Goal: Task Accomplishment & Management: Complete application form

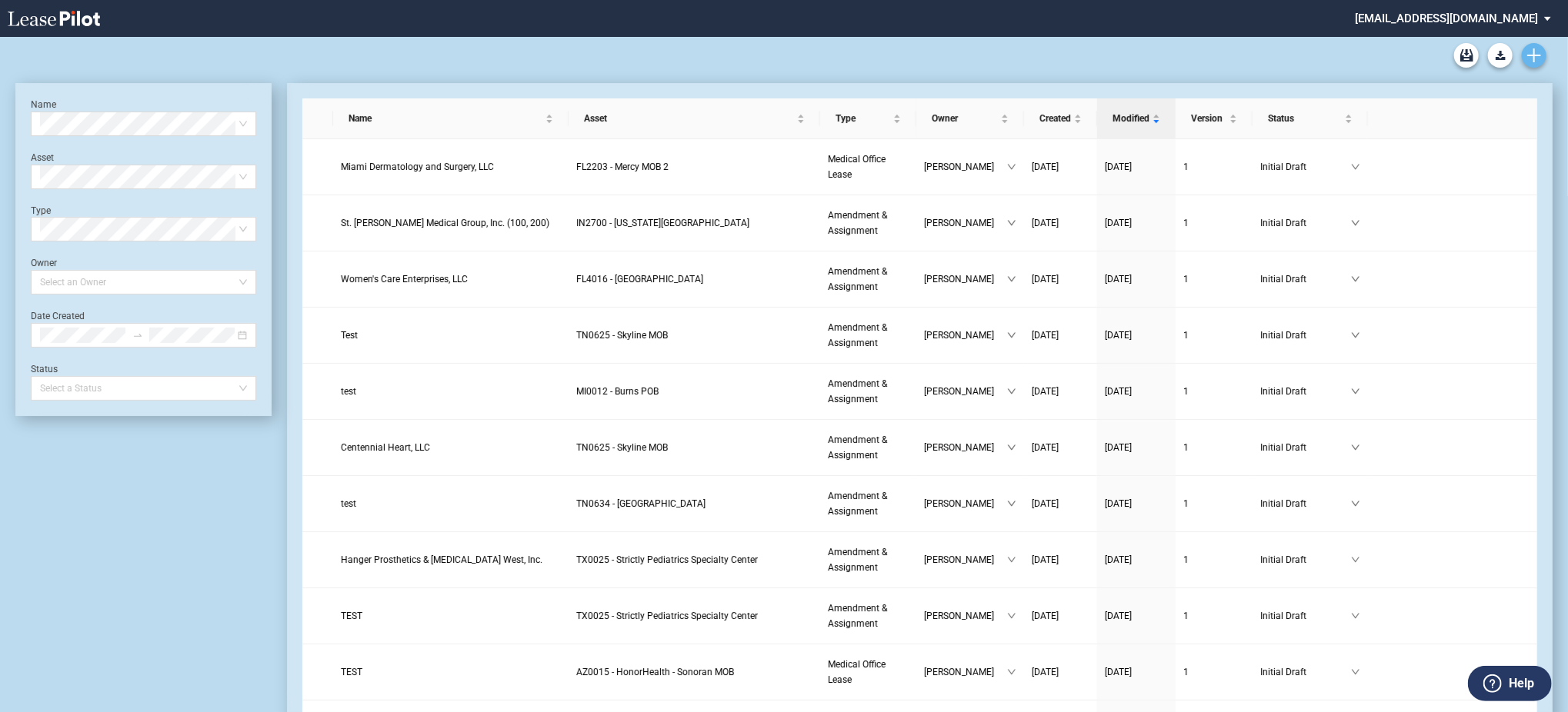
click at [1536, 49] on icon "Create new document" at bounding box center [1534, 55] width 14 height 14
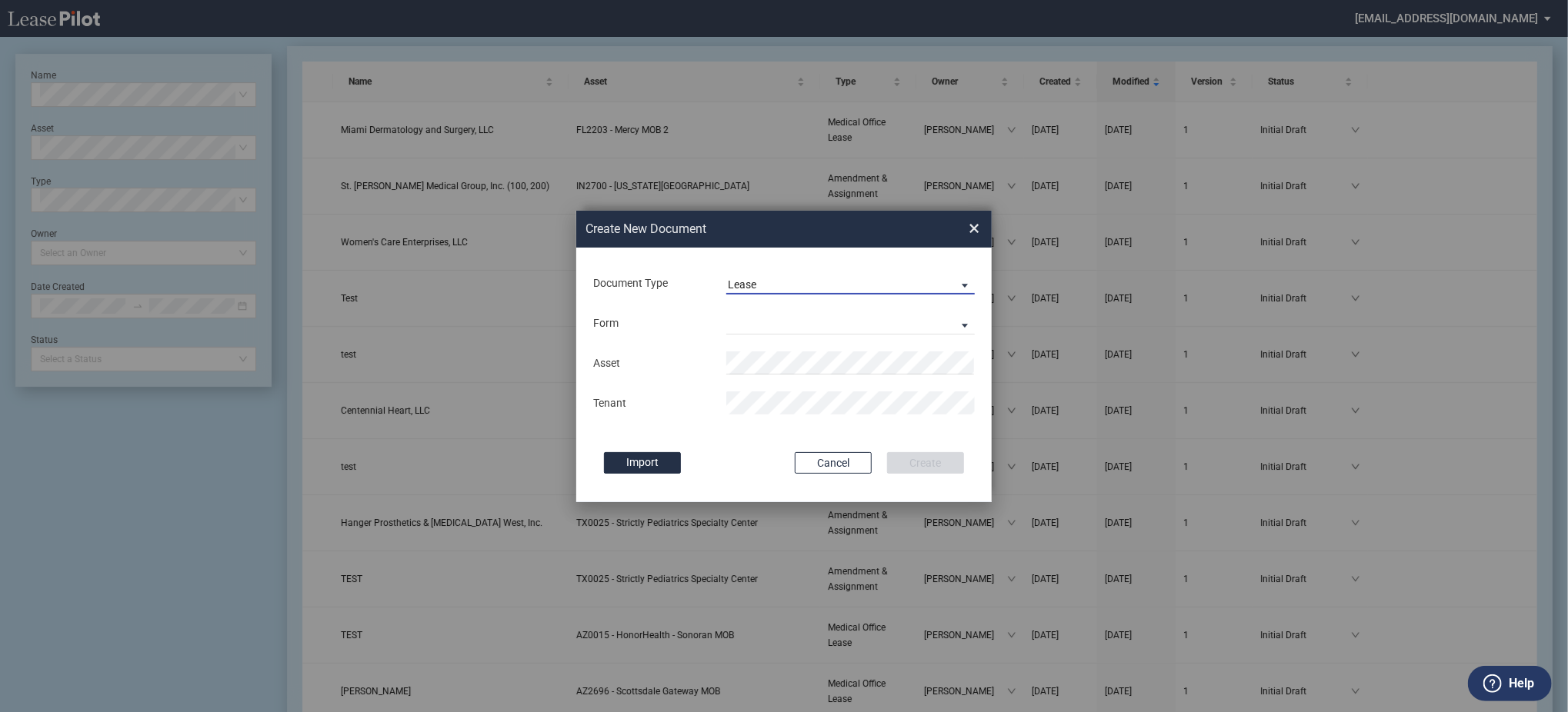
click at [779, 271] on md-input-container "Document Type Lease Lease Amendment" at bounding box center [783, 283] width 385 height 27
drag, startPoint x: 782, startPoint y: 287, endPoint x: 782, endPoint y: 300, distance: 13.0
click at [782, 288] on span "Lease" at bounding box center [838, 285] width 221 height 16
click at [783, 314] on div "Amendment" at bounding box center [761, 321] width 66 height 17
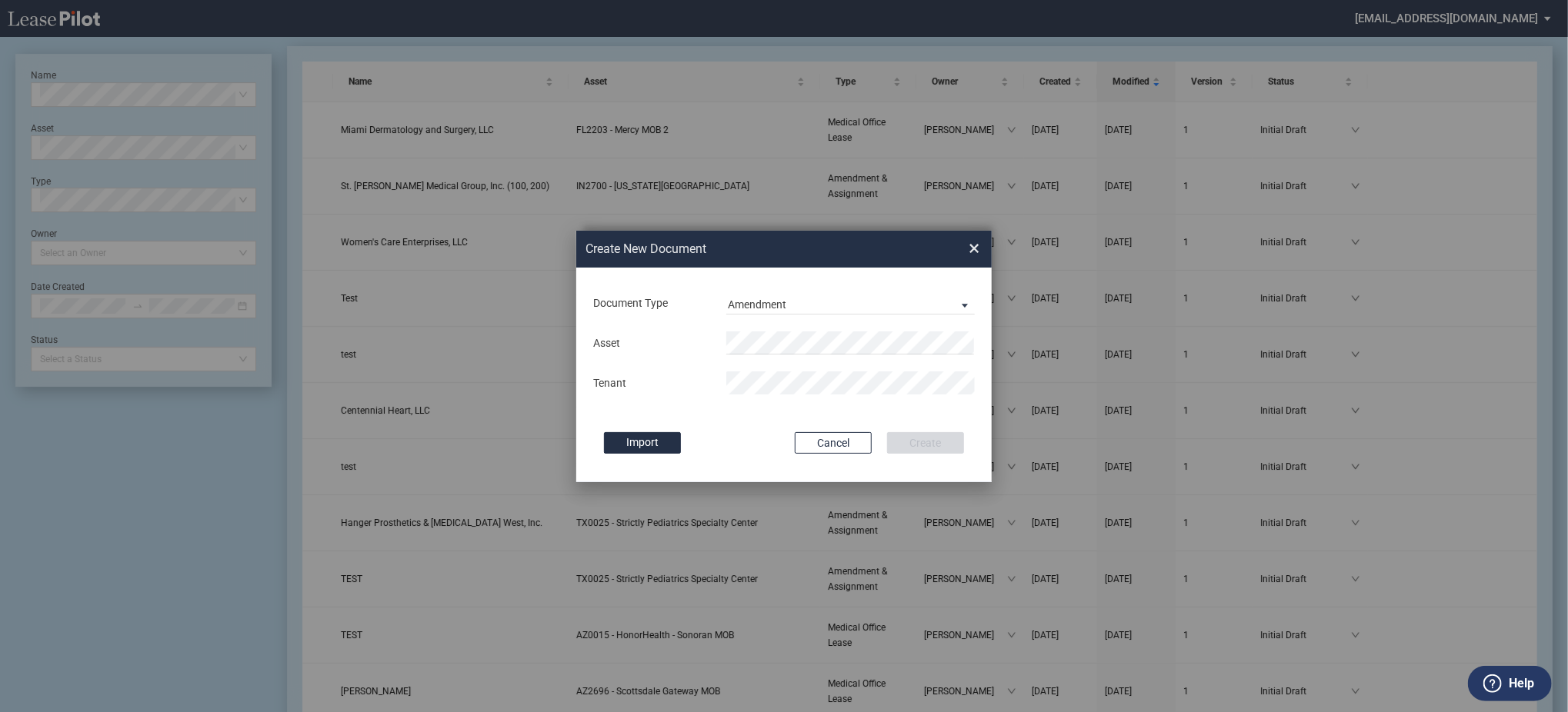
click at [785, 328] on div "Asset Tenant" at bounding box center [783, 363] width 385 height 80
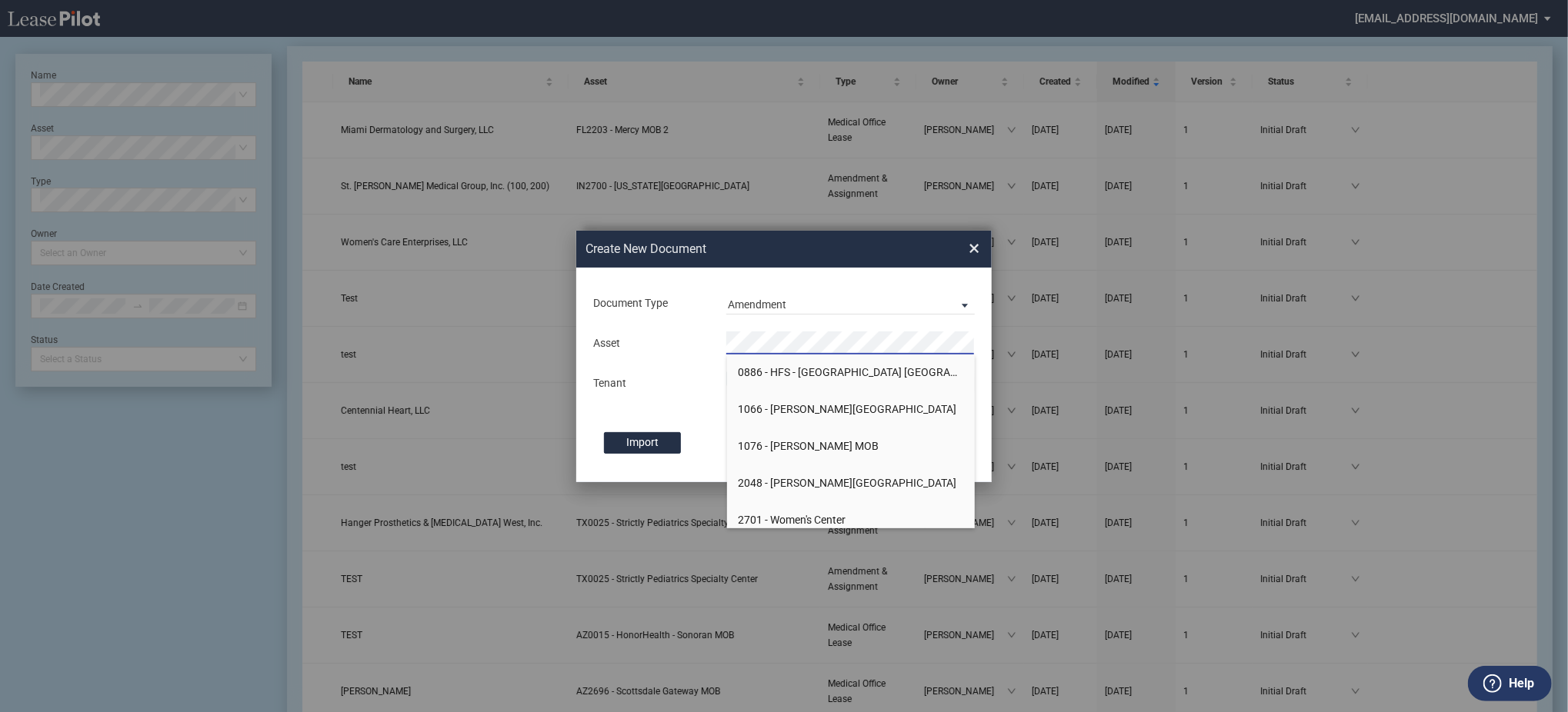
scroll to position [410, 0]
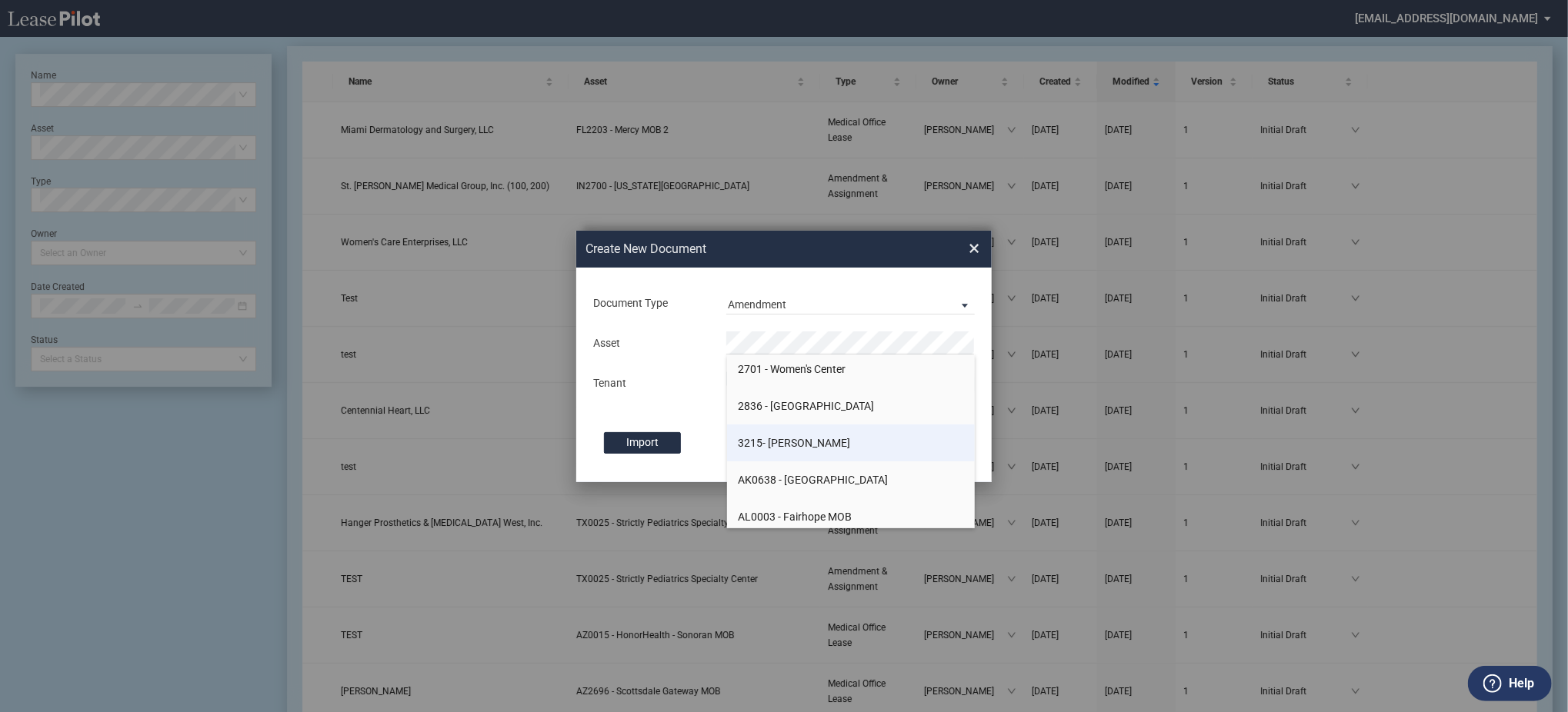
click at [796, 435] on li "3215- Wylie" at bounding box center [851, 442] width 249 height 37
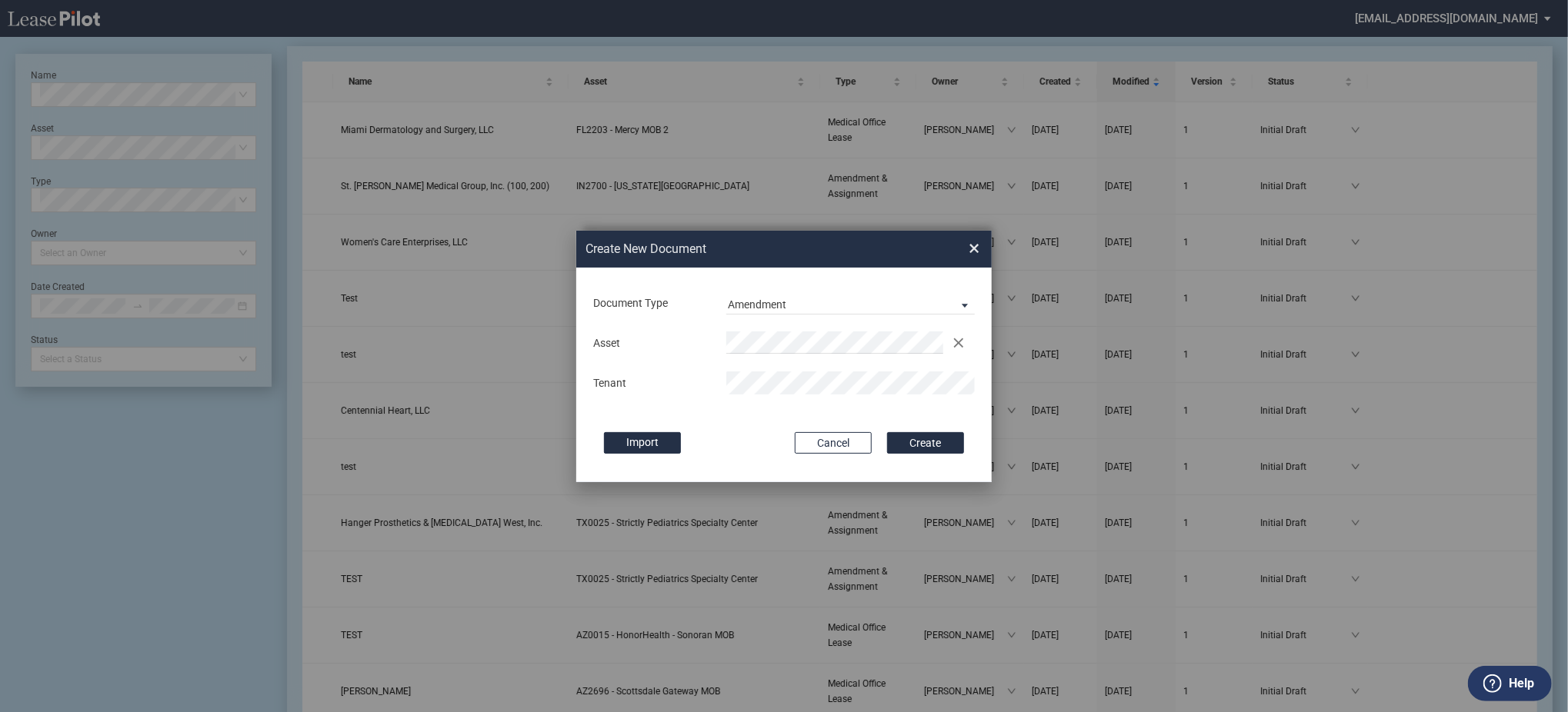
click at [887, 432] on button "Create" at bounding box center [925, 443] width 77 height 22
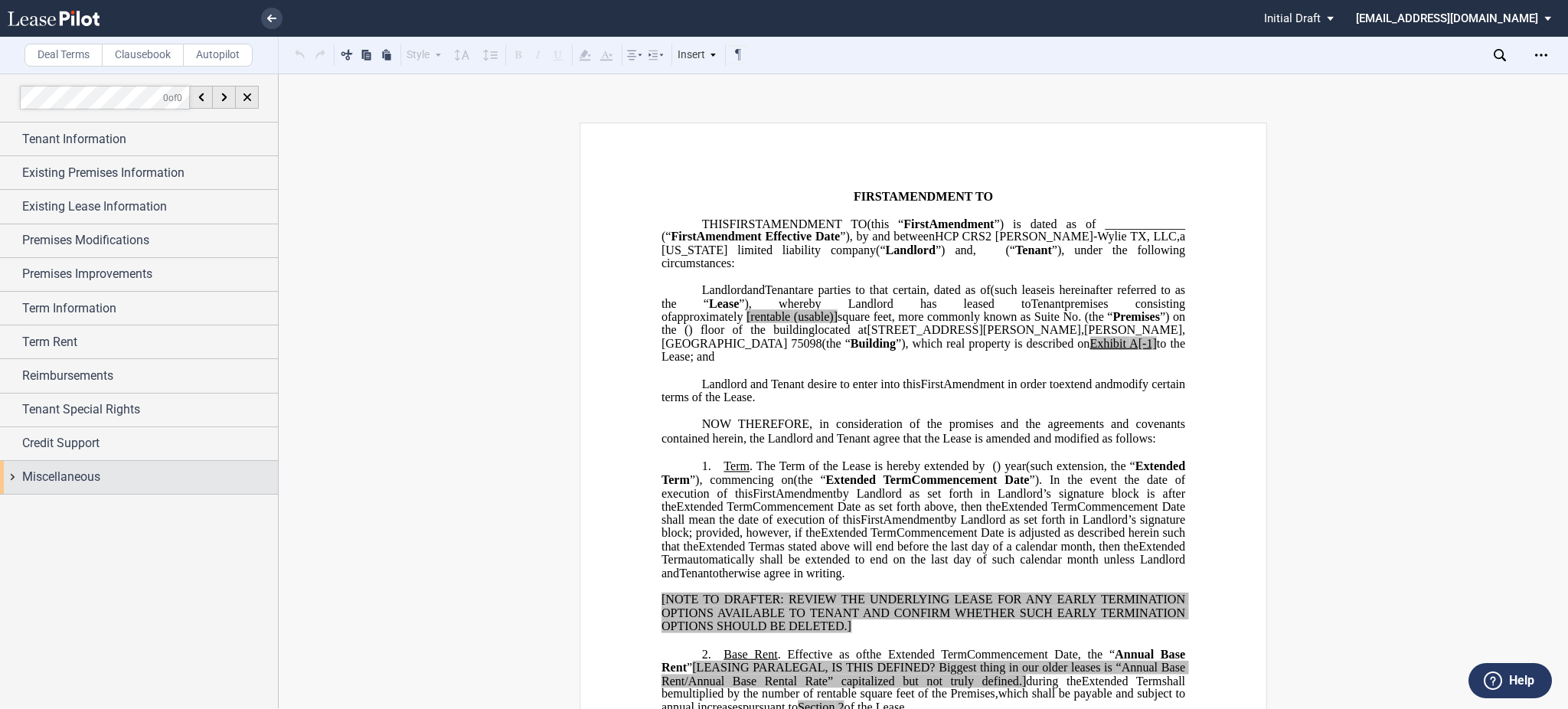
click at [64, 477] on span "Miscellaneous" at bounding box center [61, 478] width 78 height 19
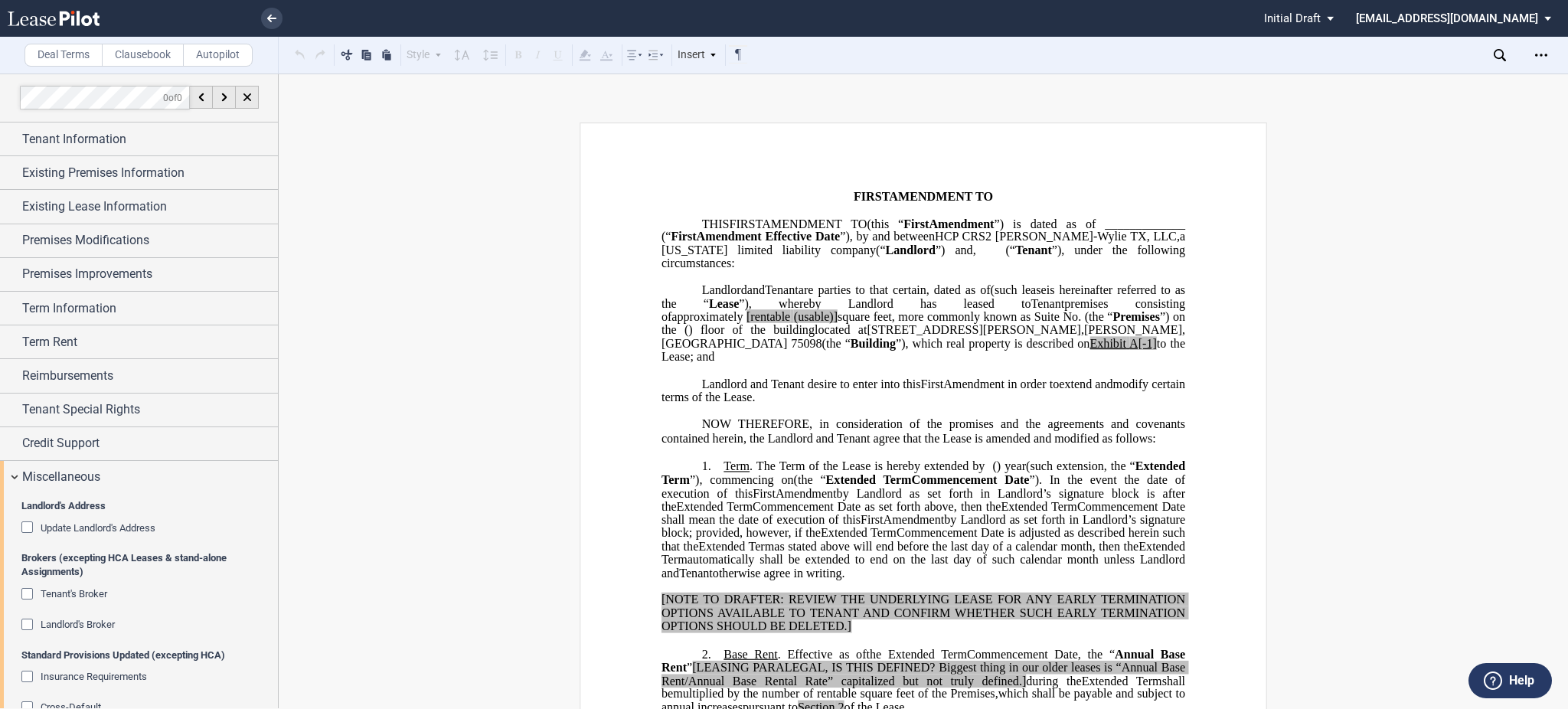
click at [116, 530] on span "Update Landlord's Address" at bounding box center [98, 528] width 115 height 12
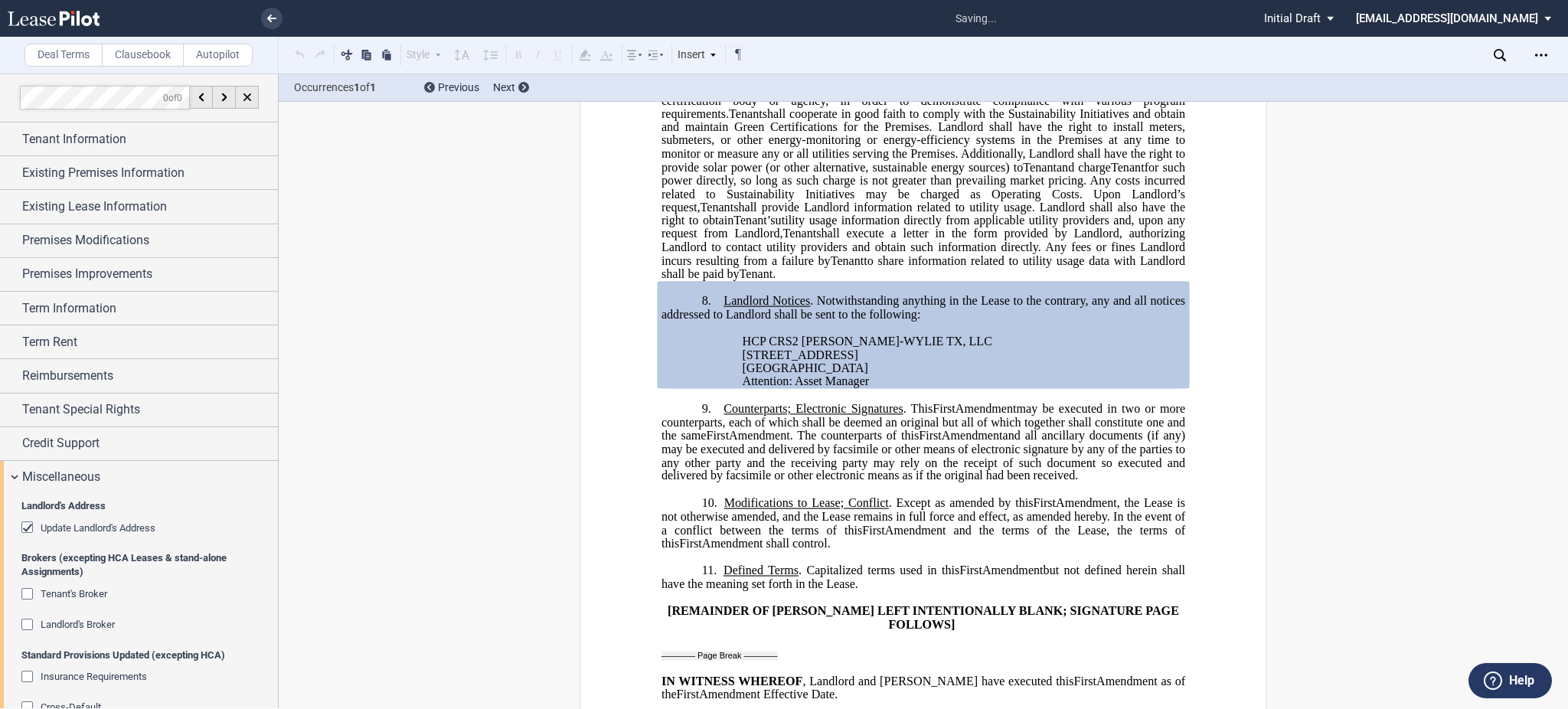
scroll to position [1506, 0]
click at [1545, 68] on div "Download Share Document Print Create a New Version Import Changes Compare Abstr…" at bounding box center [1432, 54] width 272 height 36
click at [1549, 53] on div "Open Lease options menu" at bounding box center [1542, 55] width 25 height 25
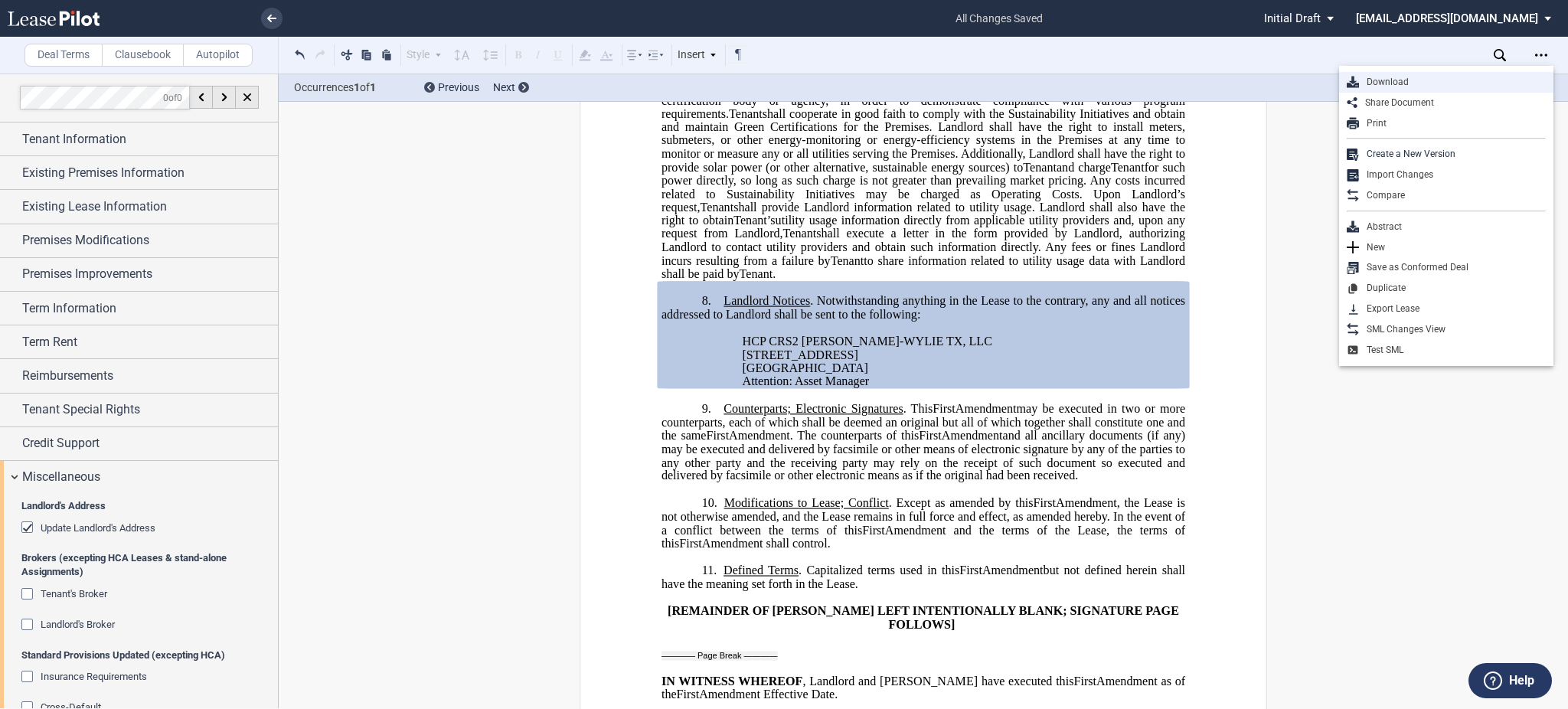
click at [1485, 82] on div "Download" at bounding box center [1452, 82] width 187 height 13
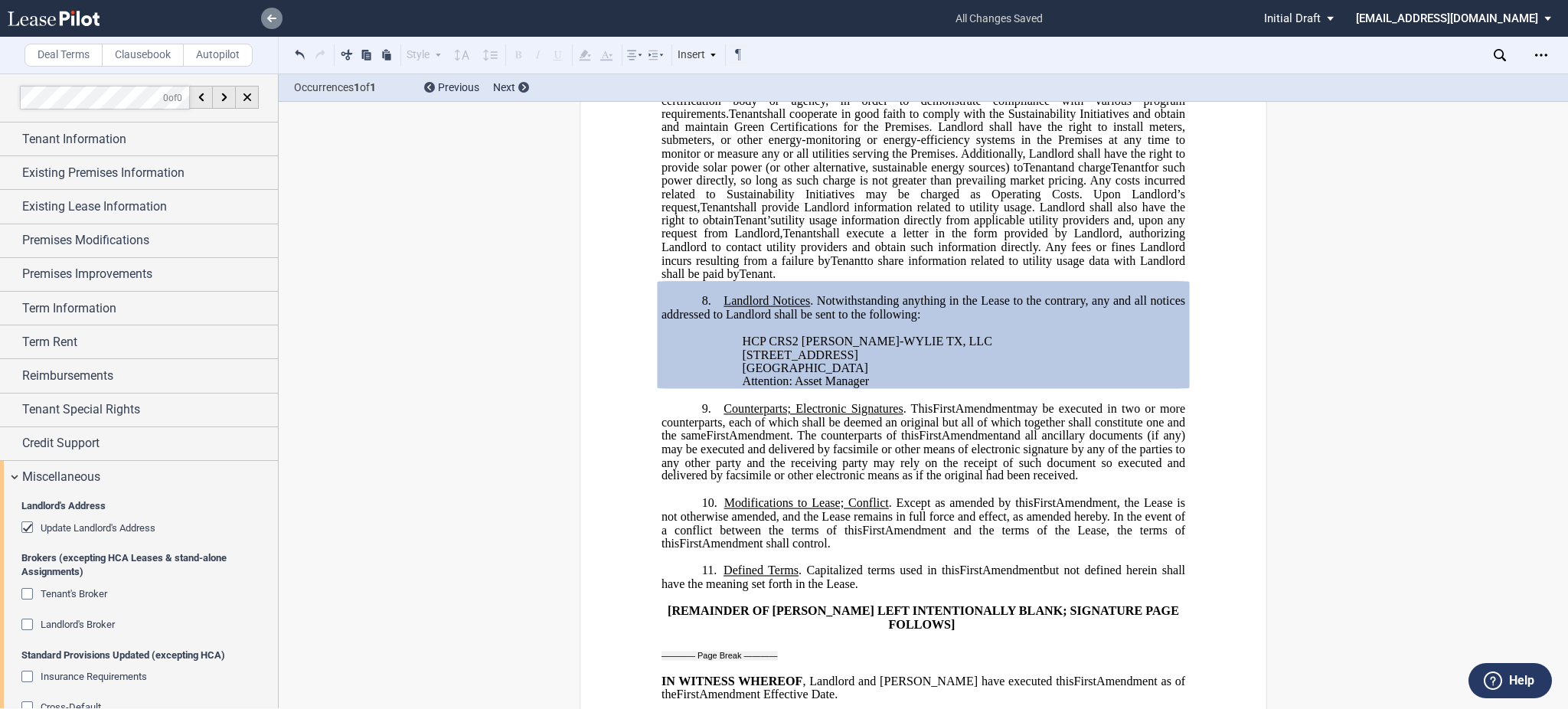
click at [276, 19] on use at bounding box center [272, 19] width 9 height 8
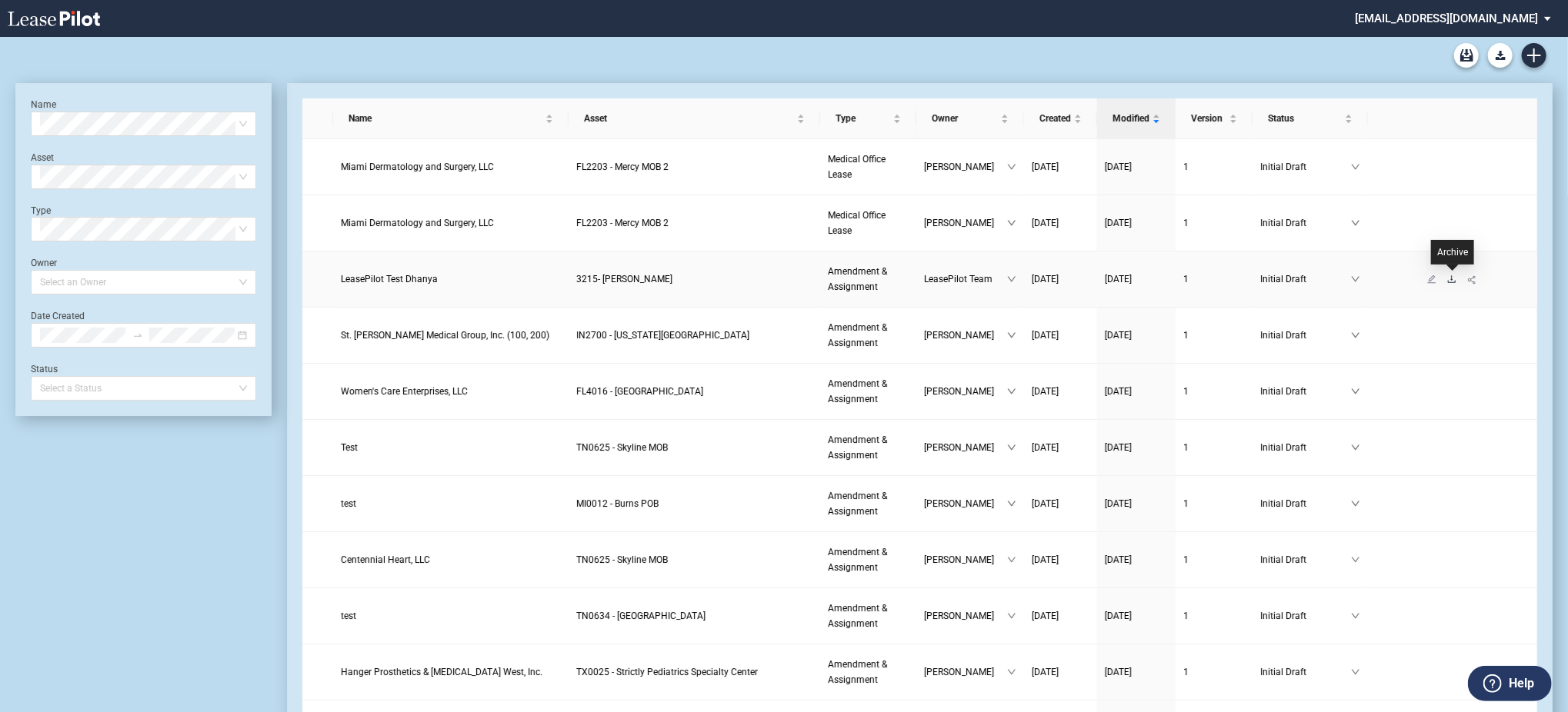
click at [1451, 275] on icon "download" at bounding box center [1452, 278] width 8 height 7
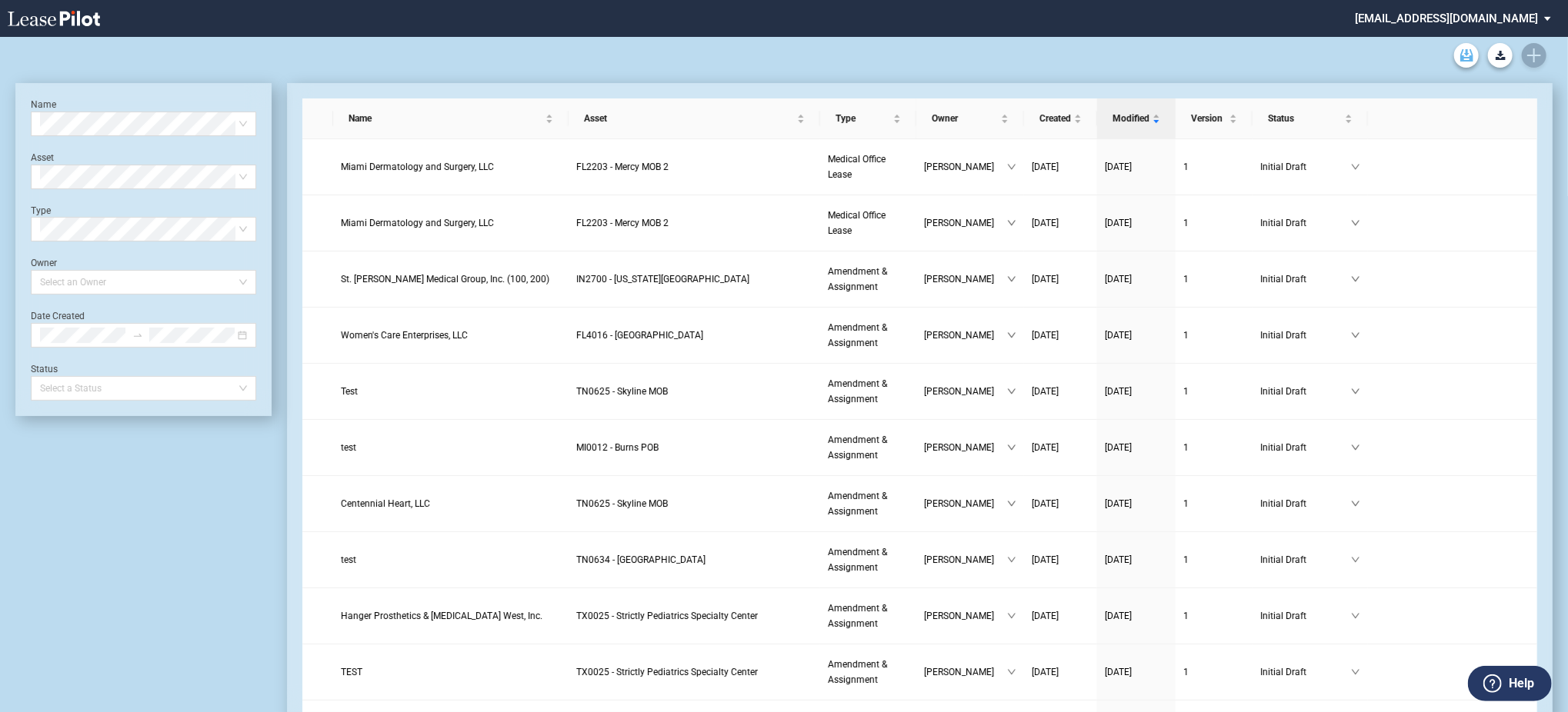
click at [1465, 56] on icon "Archive" at bounding box center [1467, 55] width 13 height 12
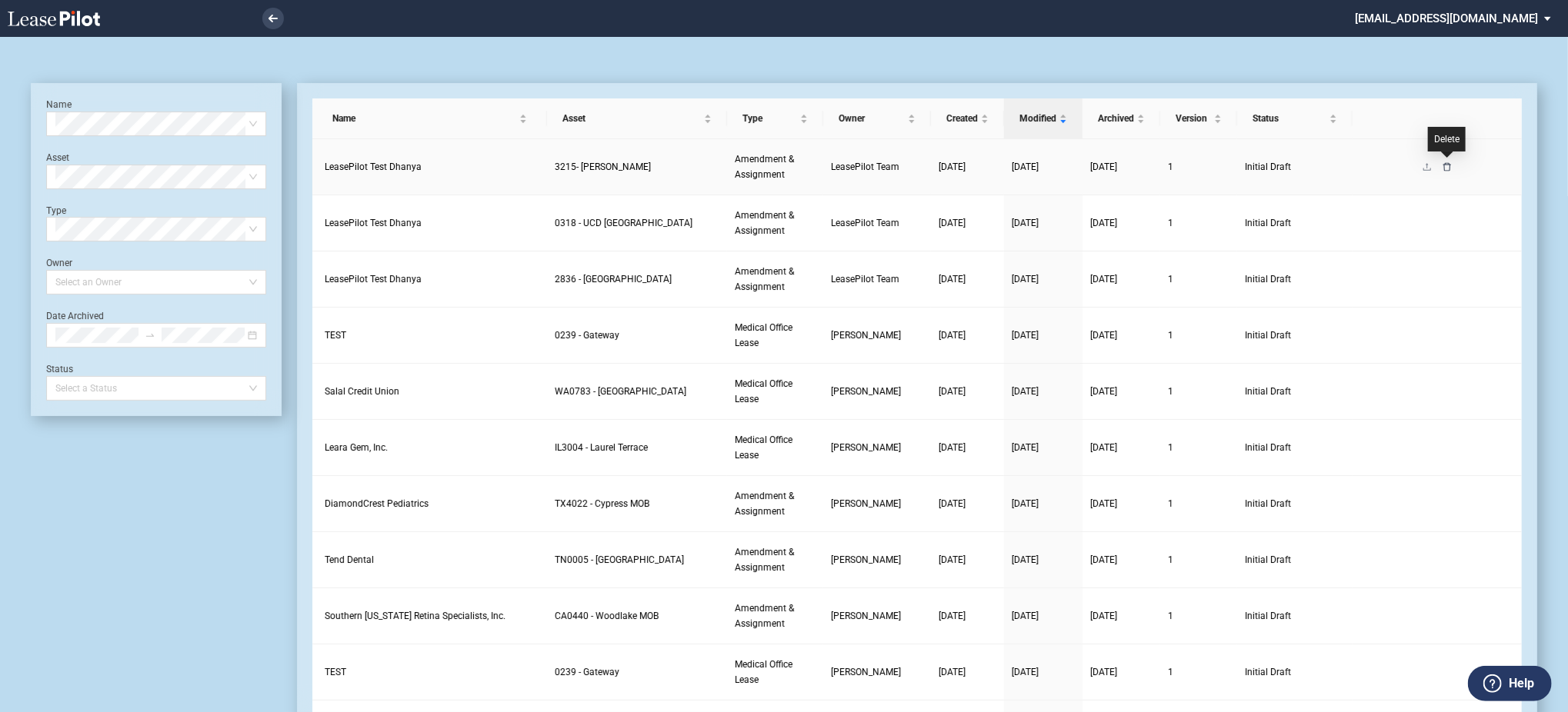
click at [1446, 163] on icon "delete" at bounding box center [1447, 166] width 8 height 9
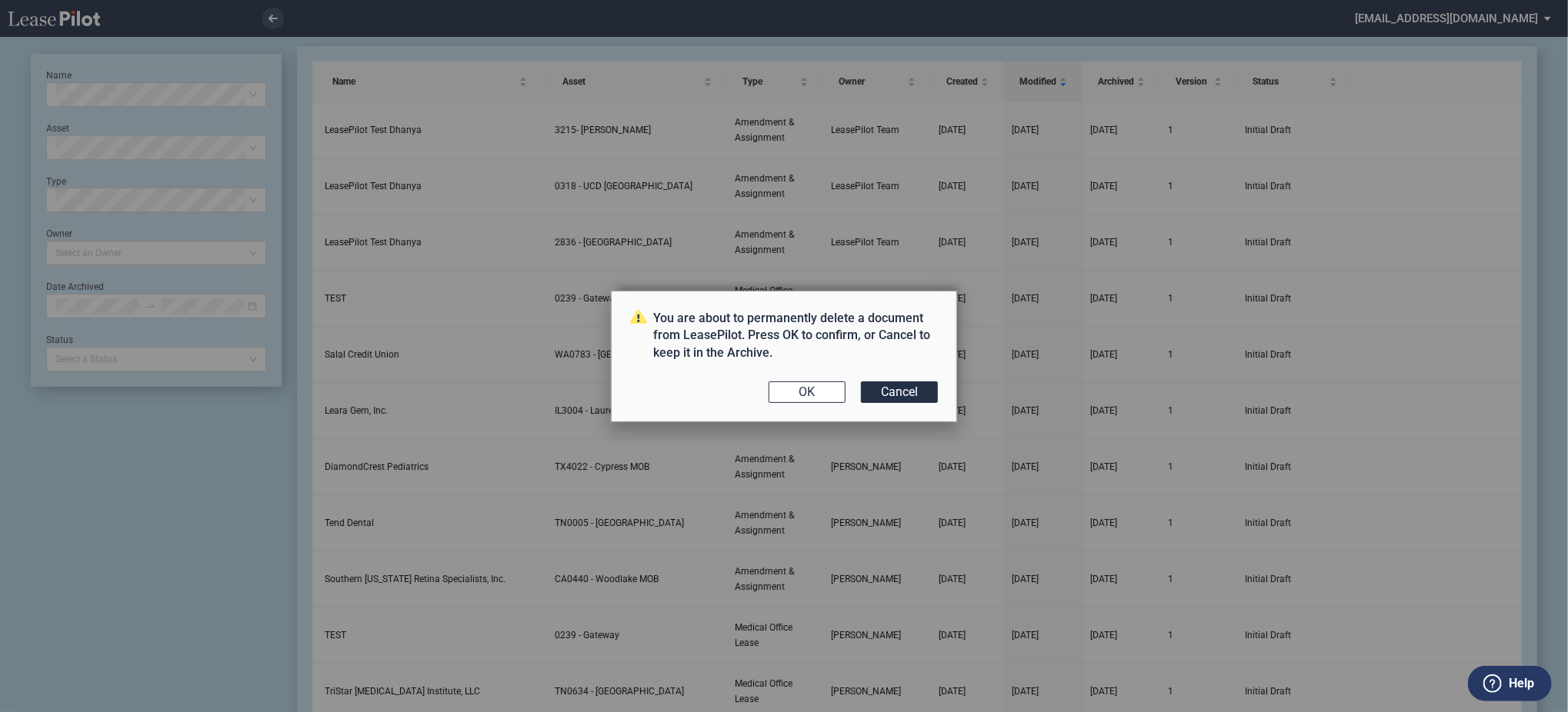
click at [819, 395] on button "OK" at bounding box center [807, 392] width 77 height 22
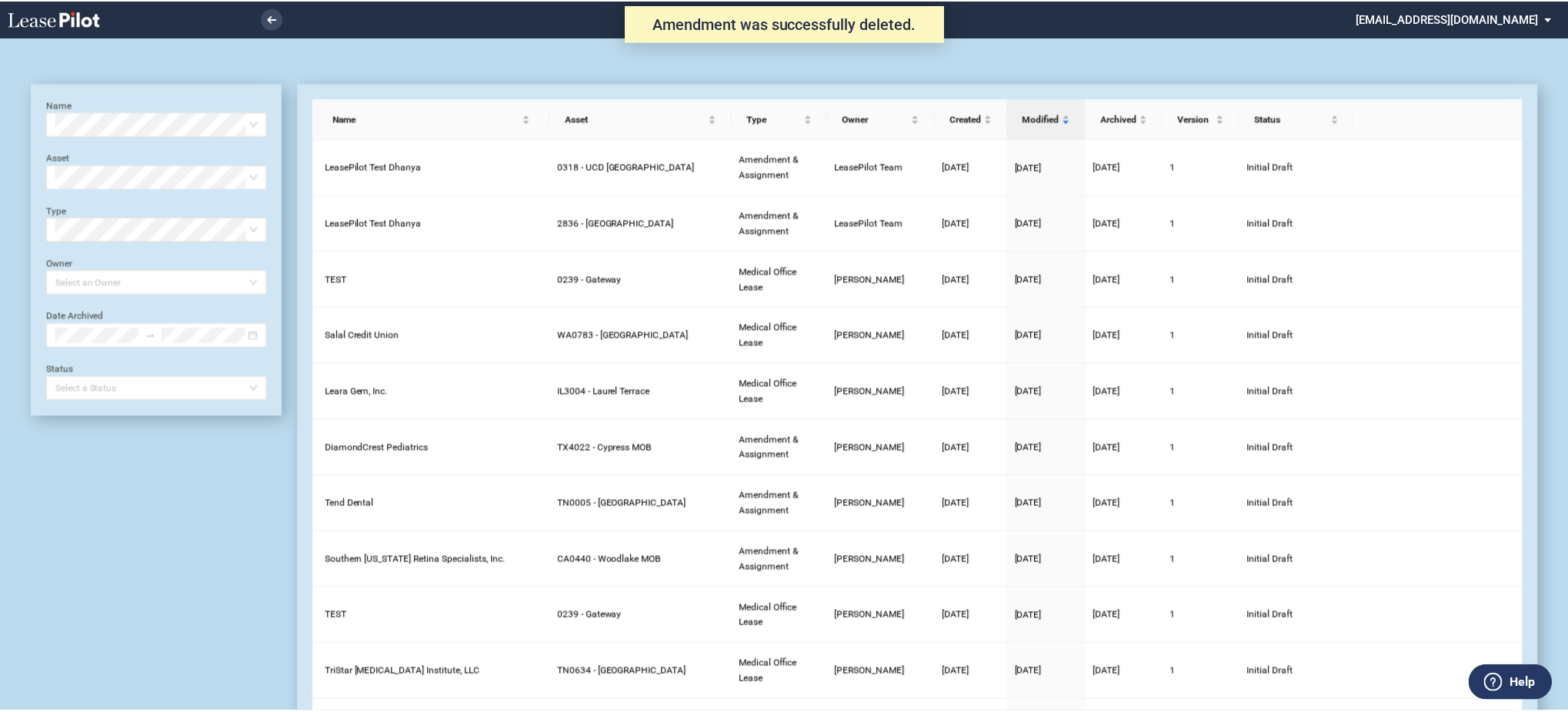
scroll to position [37, 0]
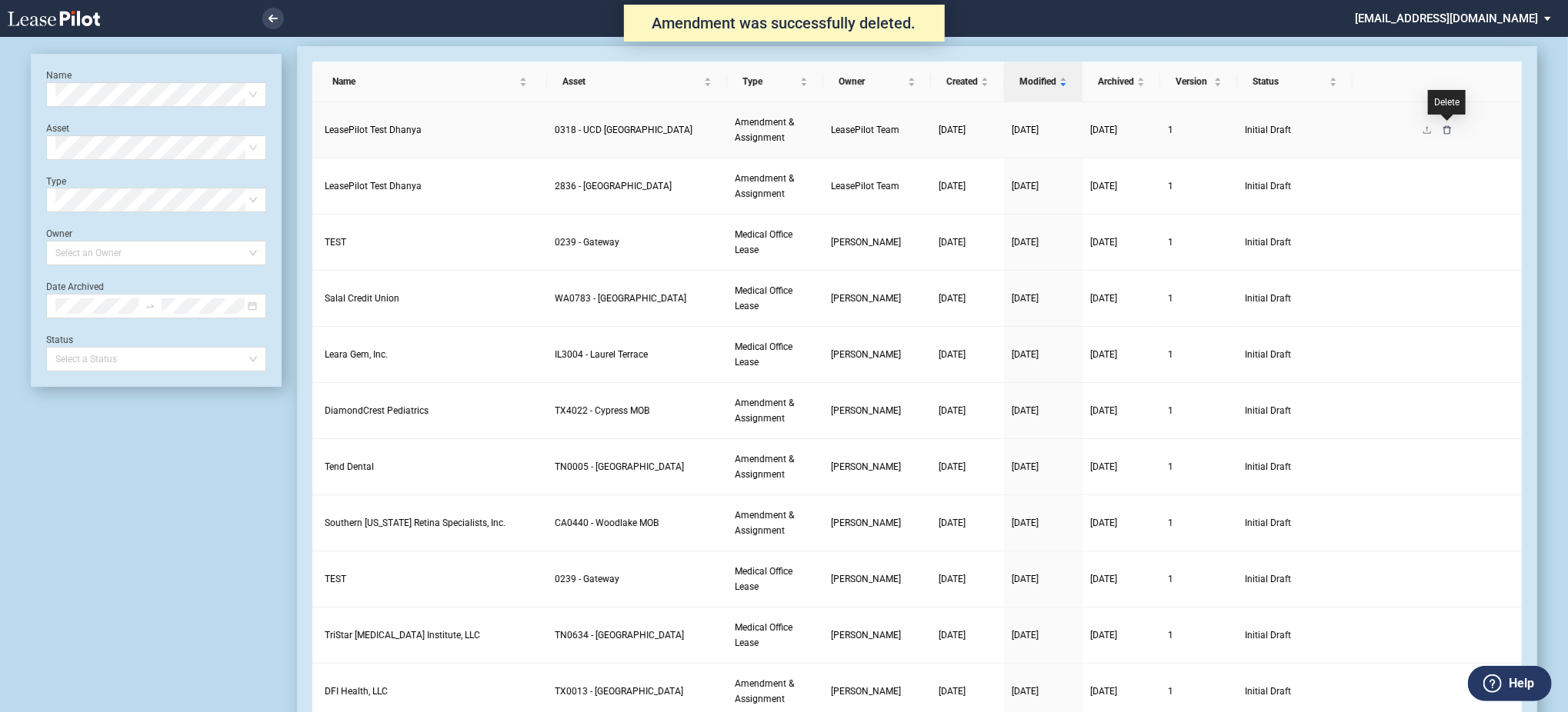
click at [1449, 129] on icon "delete" at bounding box center [1447, 130] width 9 height 9
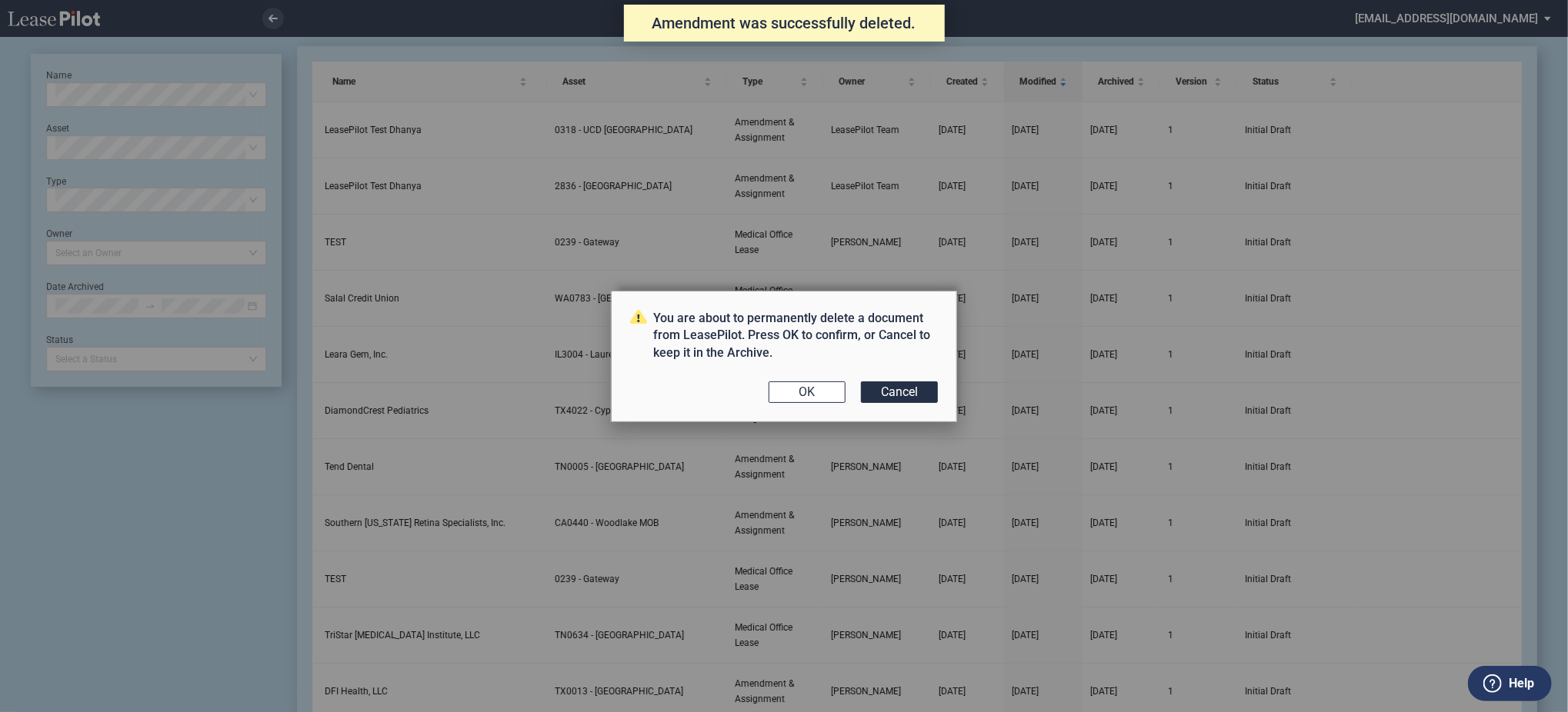
click at [792, 405] on div "You are about to permanently delete a document from LeasePilot. Press OK to con…" at bounding box center [784, 356] width 346 height 132
click at [795, 399] on button "OK" at bounding box center [807, 392] width 77 height 22
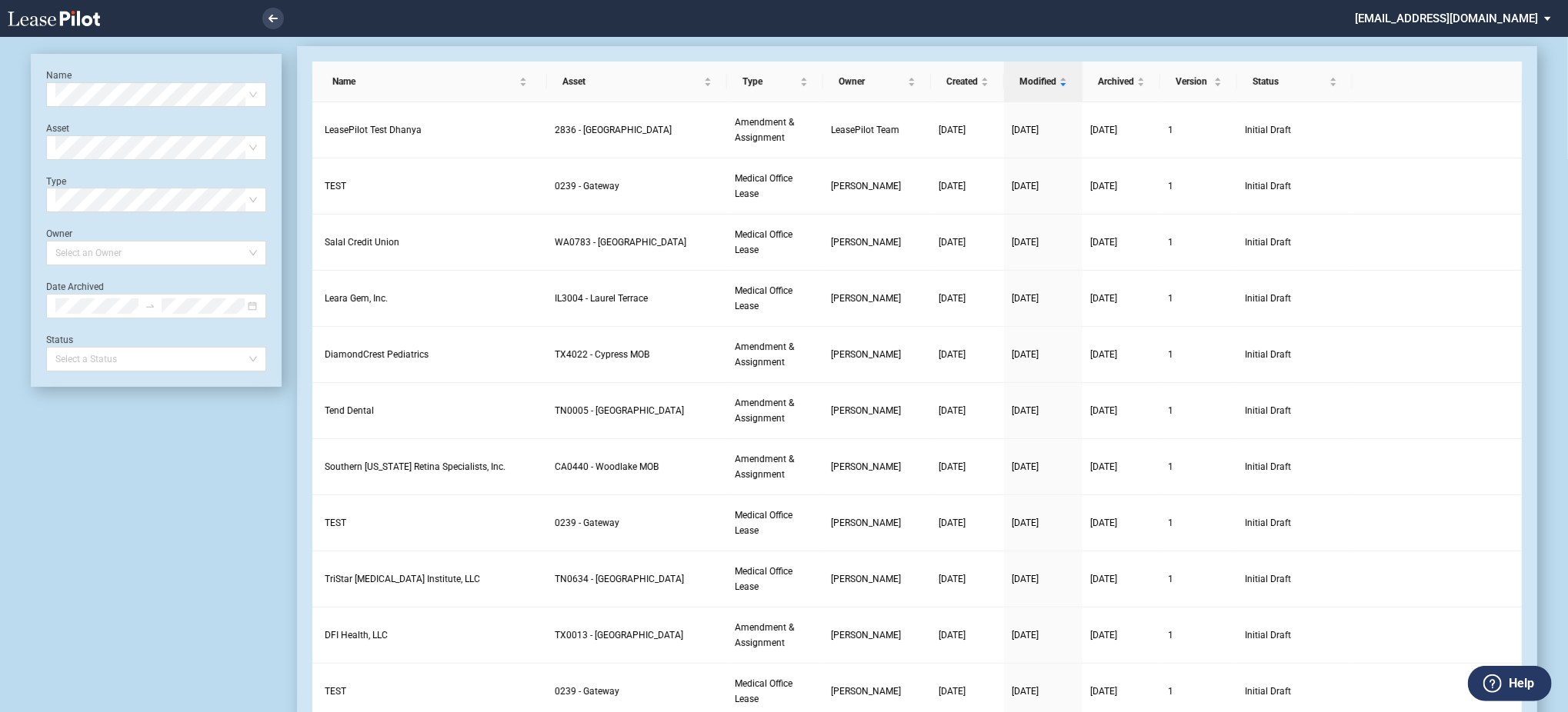
scroll to position [37, 0]
click at [1446, 129] on icon "delete" at bounding box center [1447, 130] width 9 height 9
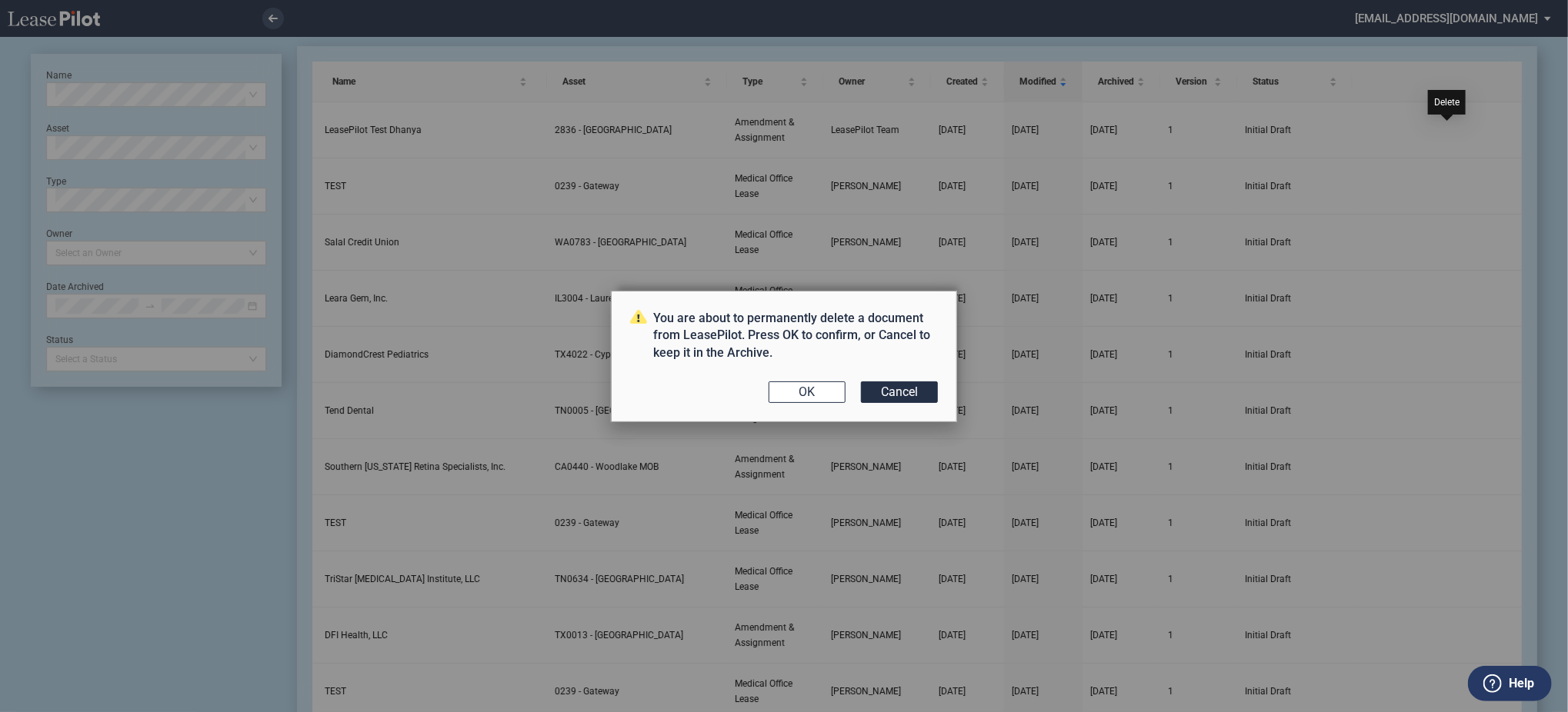
scroll to position [0, 0]
click at [832, 384] on button "OK" at bounding box center [807, 392] width 77 height 22
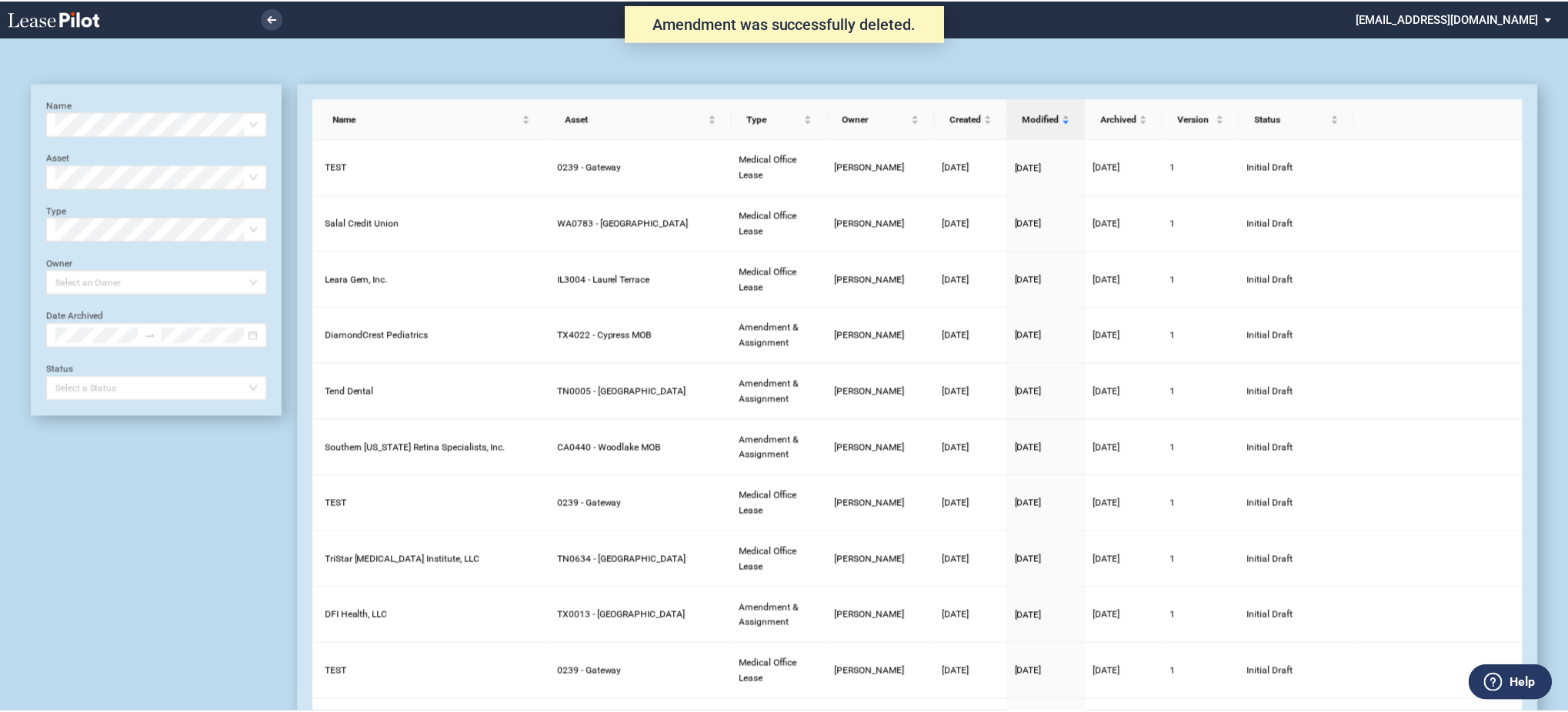
scroll to position [37, 0]
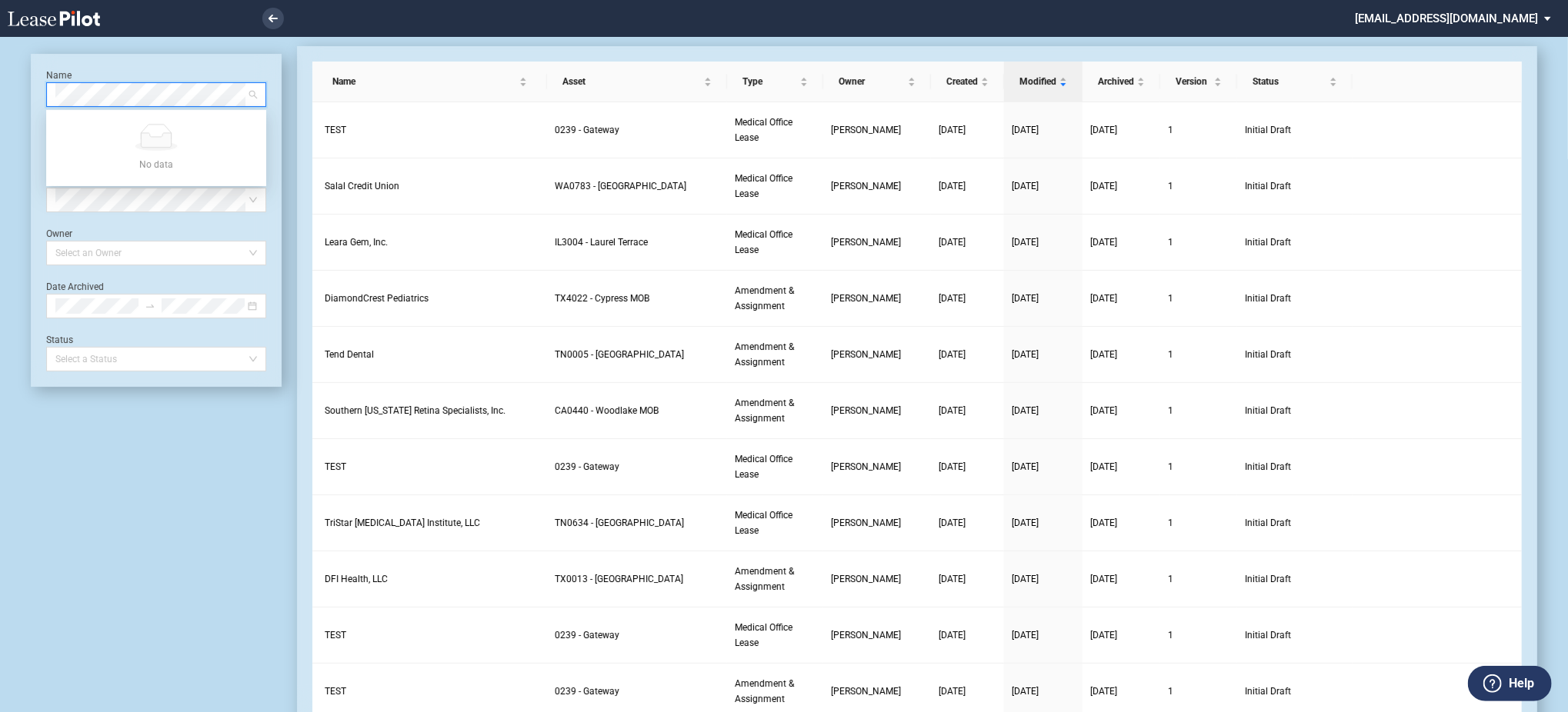
click at [50, 19] on icon at bounding box center [54, 19] width 92 height 16
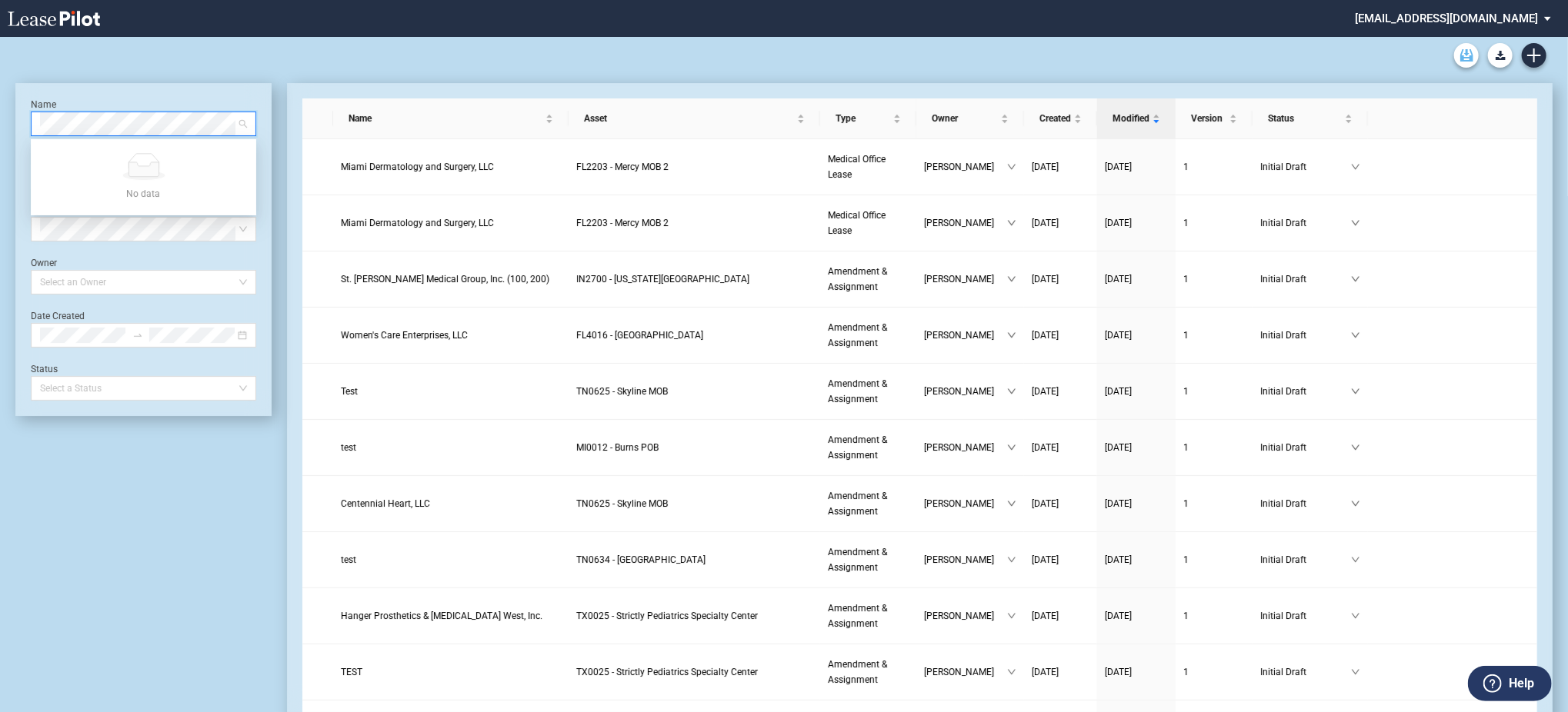
click at [1463, 67] on link "Archive" at bounding box center [1467, 55] width 25 height 25
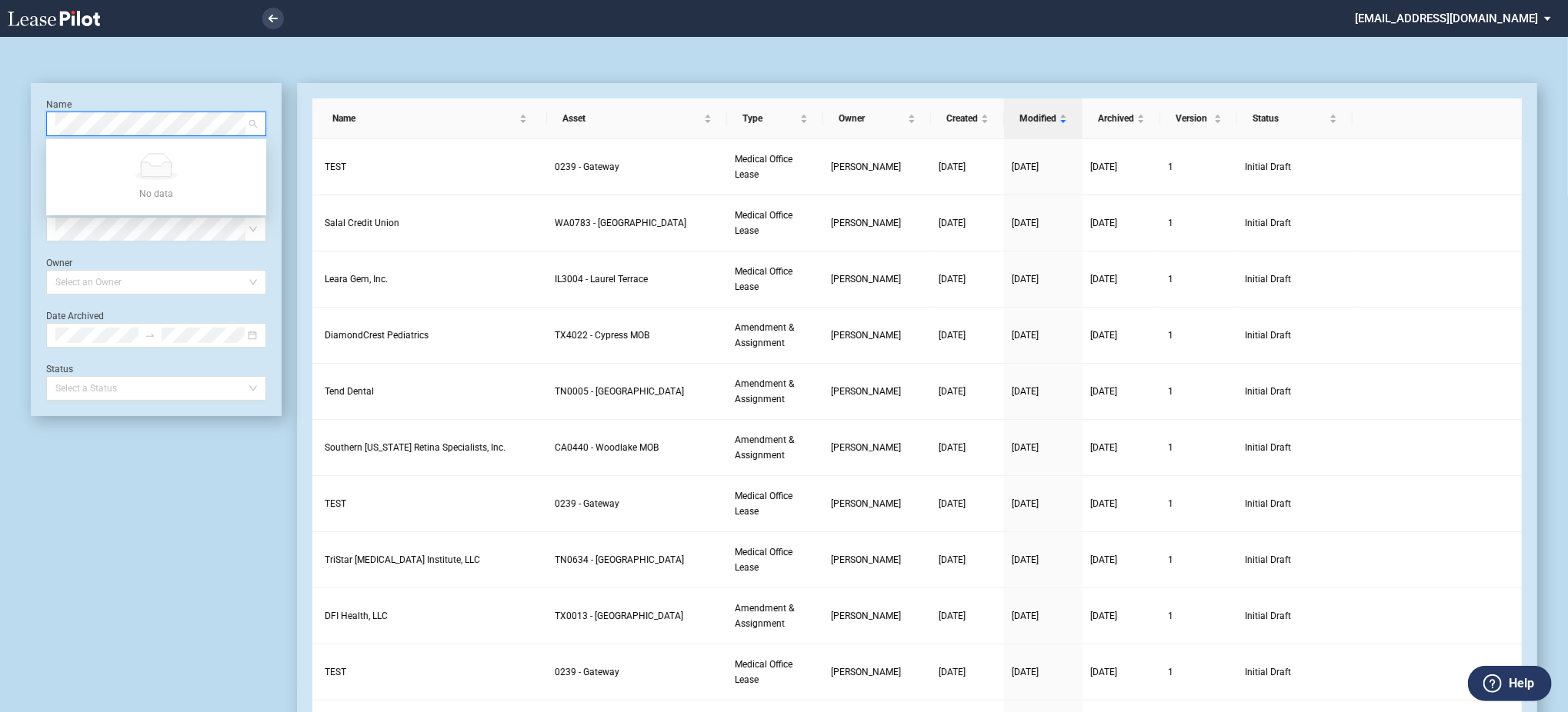
click at [1499, 0] on md-select "[EMAIL_ADDRESS][DOMAIN_NAME] Change Password 2-Factor Authentication Admin Area…" at bounding box center [1459, 17] width 211 height 34
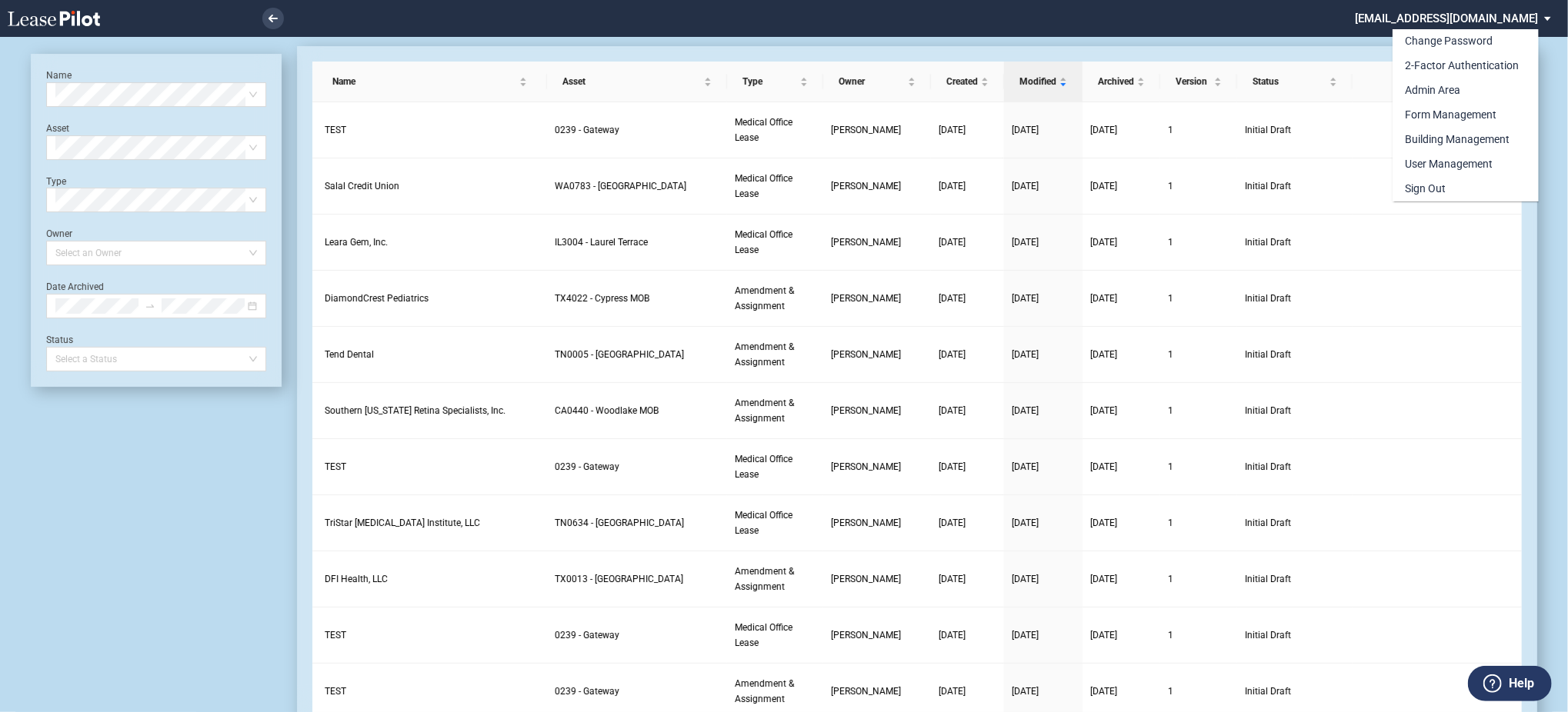
click at [1457, 202] on md-backdrop at bounding box center [784, 374] width 1568 height 749
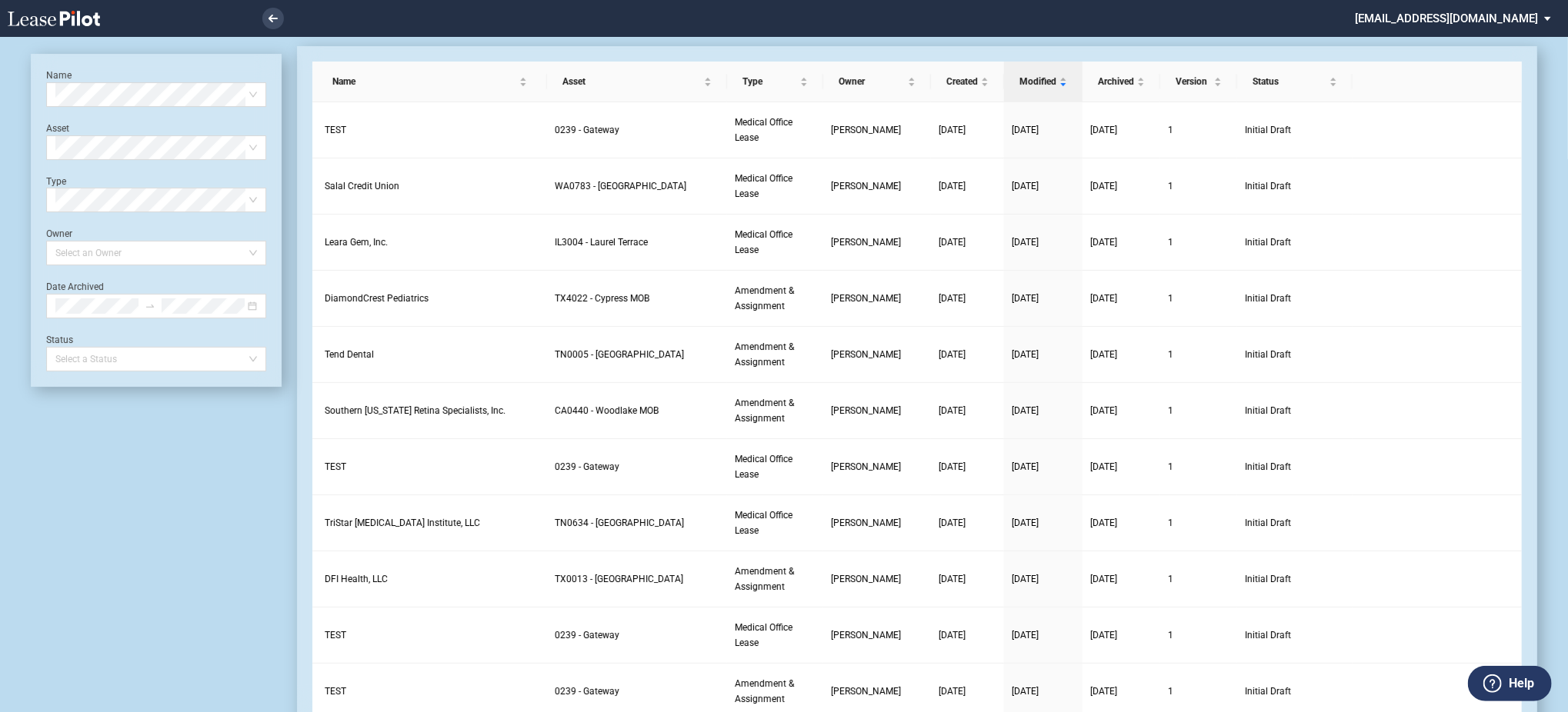
click at [1449, 19] on md-select "[EMAIL_ADDRESS][DOMAIN_NAME]" at bounding box center [1459, 17] width 211 height 34
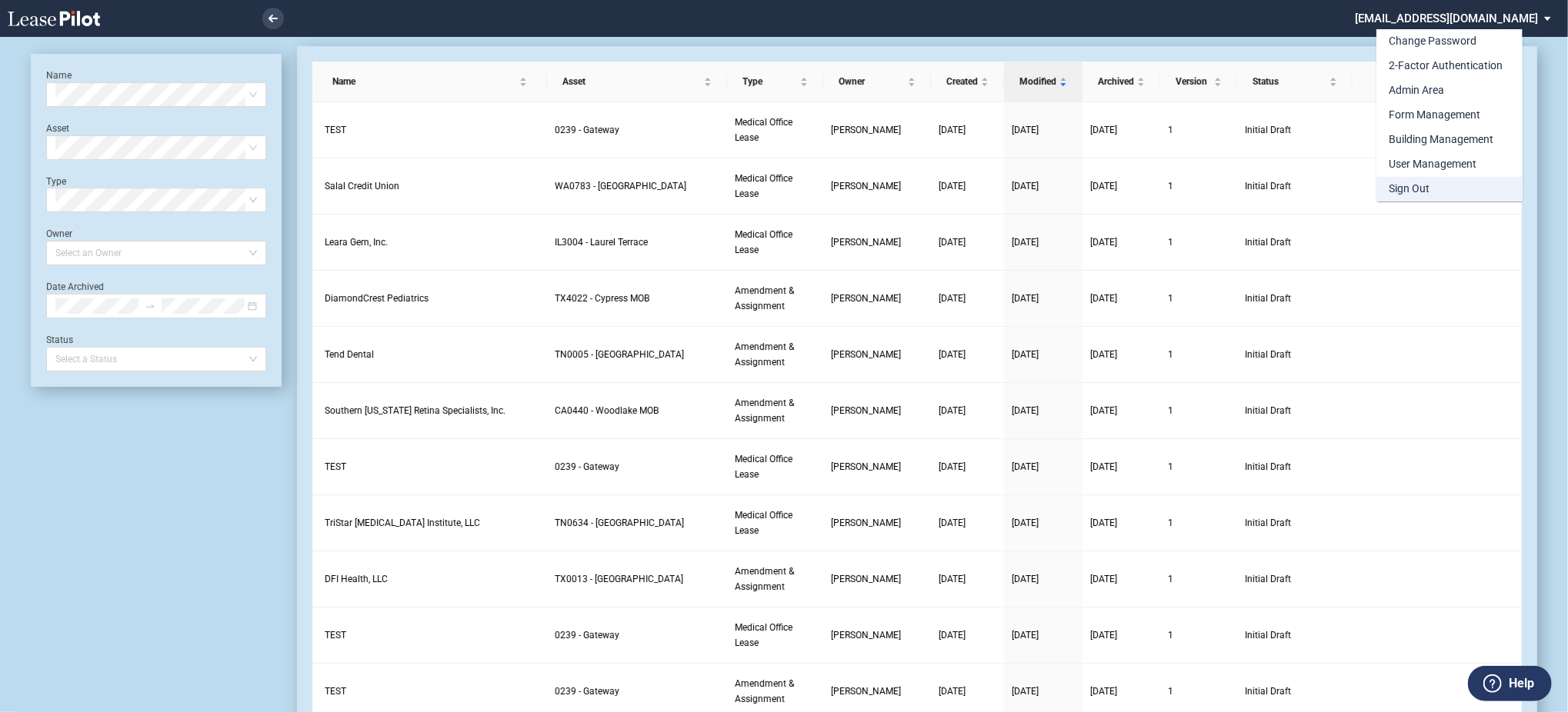
click at [1432, 197] on md-option "Sign Out" at bounding box center [1449, 190] width 146 height 25
